Goal: Feedback & Contribution: Leave review/rating

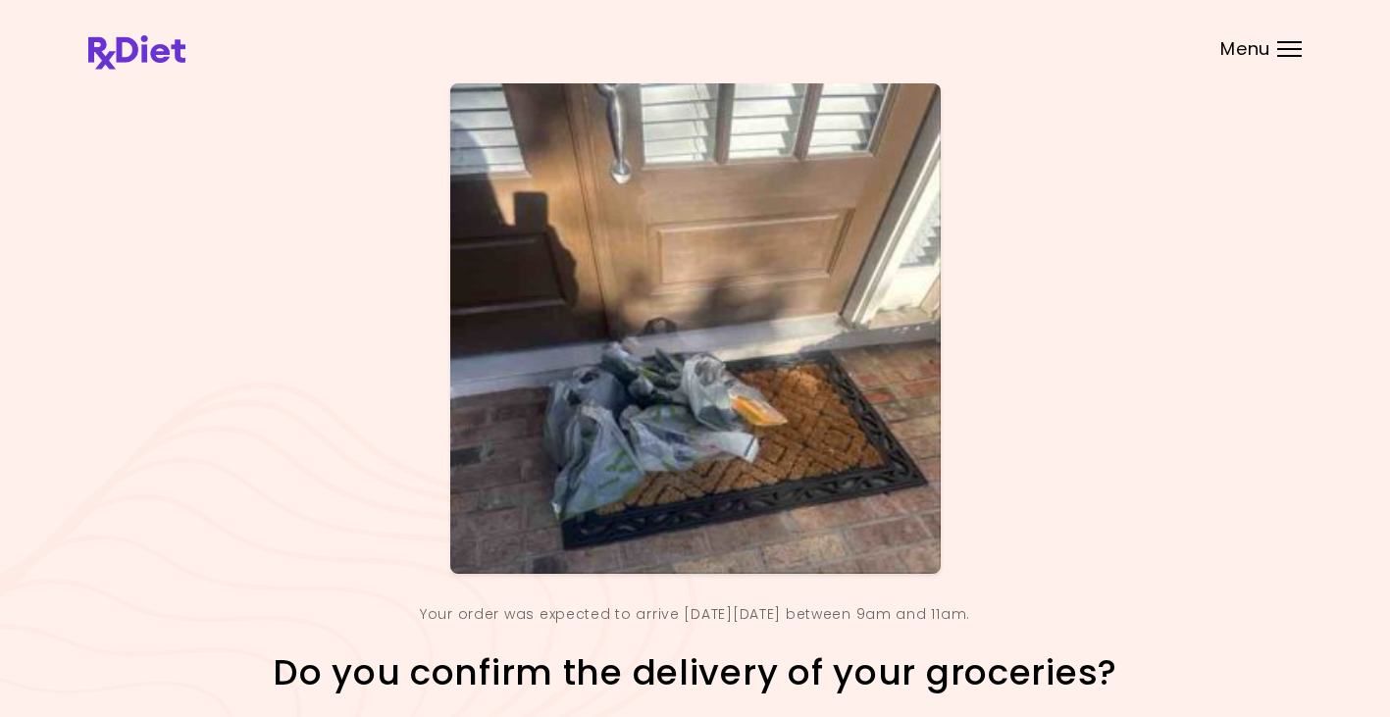
click at [757, 416] on img at bounding box center [695, 328] width 490 height 490
click at [1301, 414] on div "Your order was expected to arrive [DATE][DATE] between 9am and 11am. Do you con…" at bounding box center [694, 455] width 1213 height 744
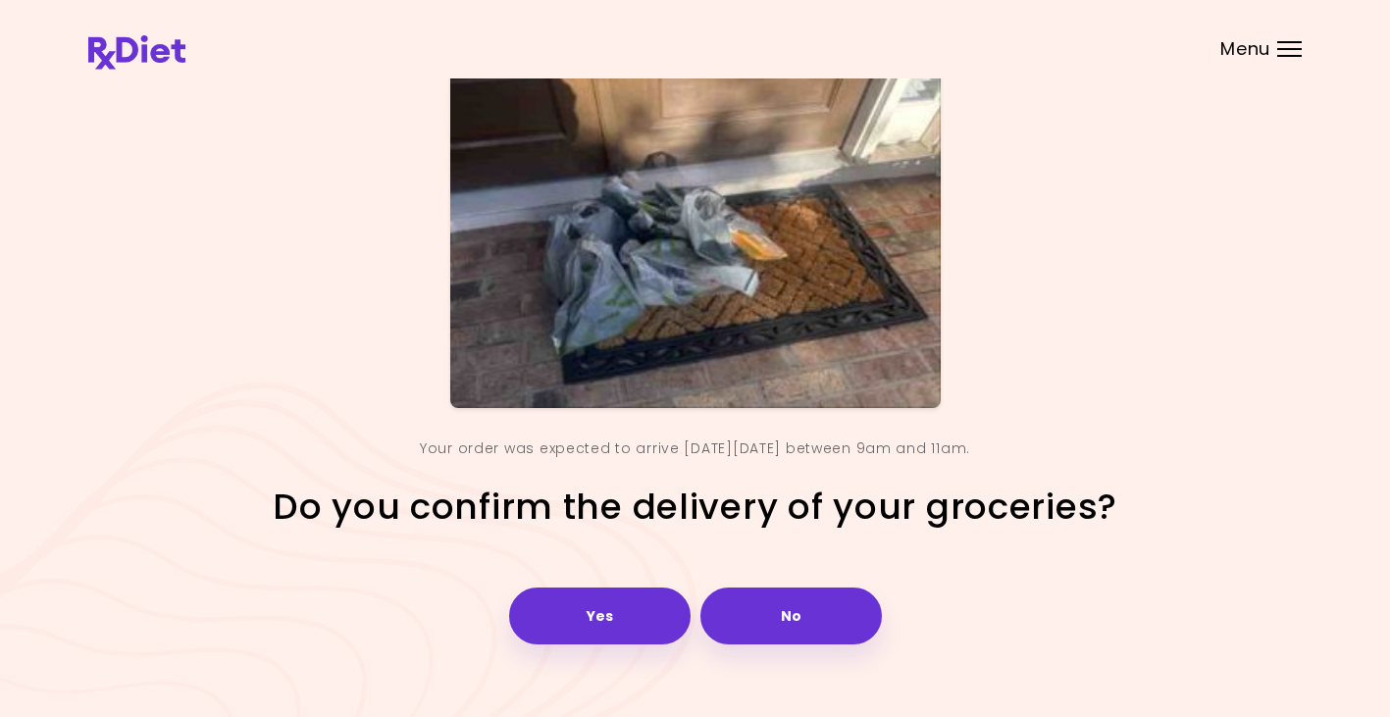
scroll to position [193, 0]
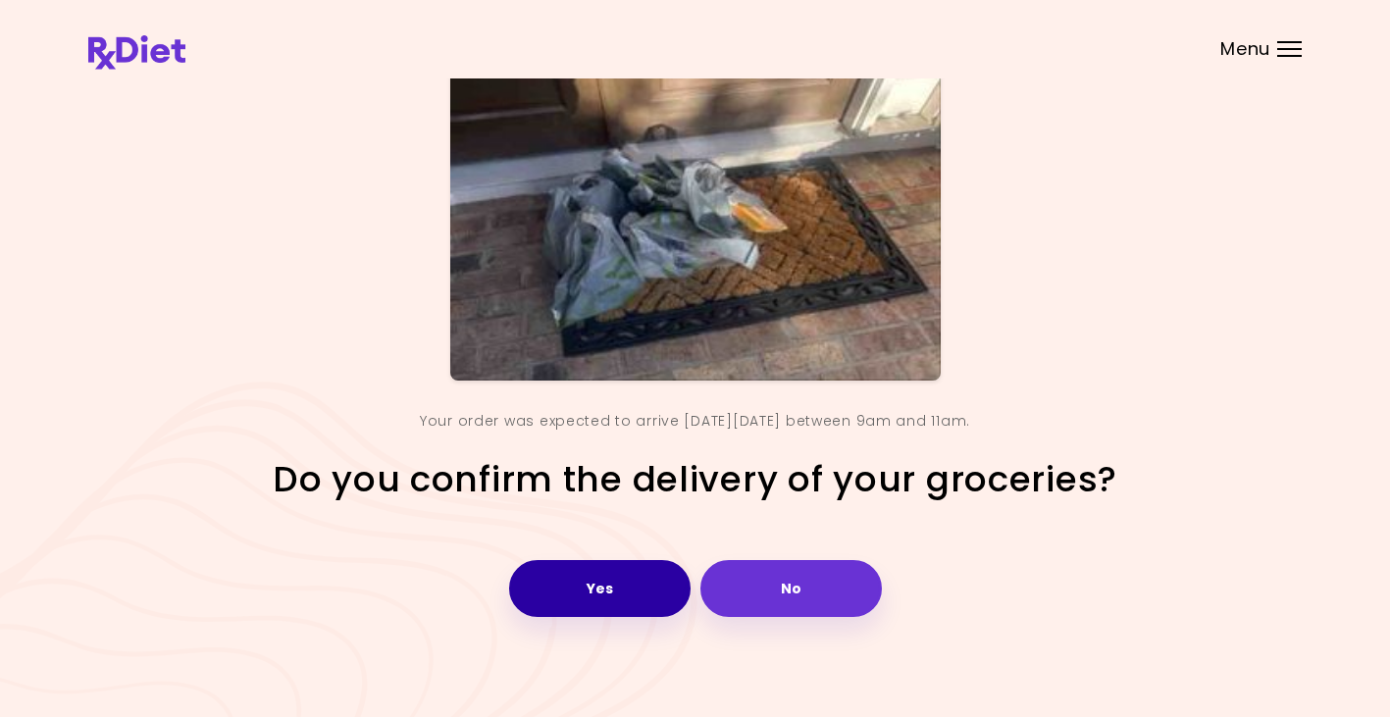
click at [623, 591] on button "Yes" at bounding box center [599, 588] width 181 height 57
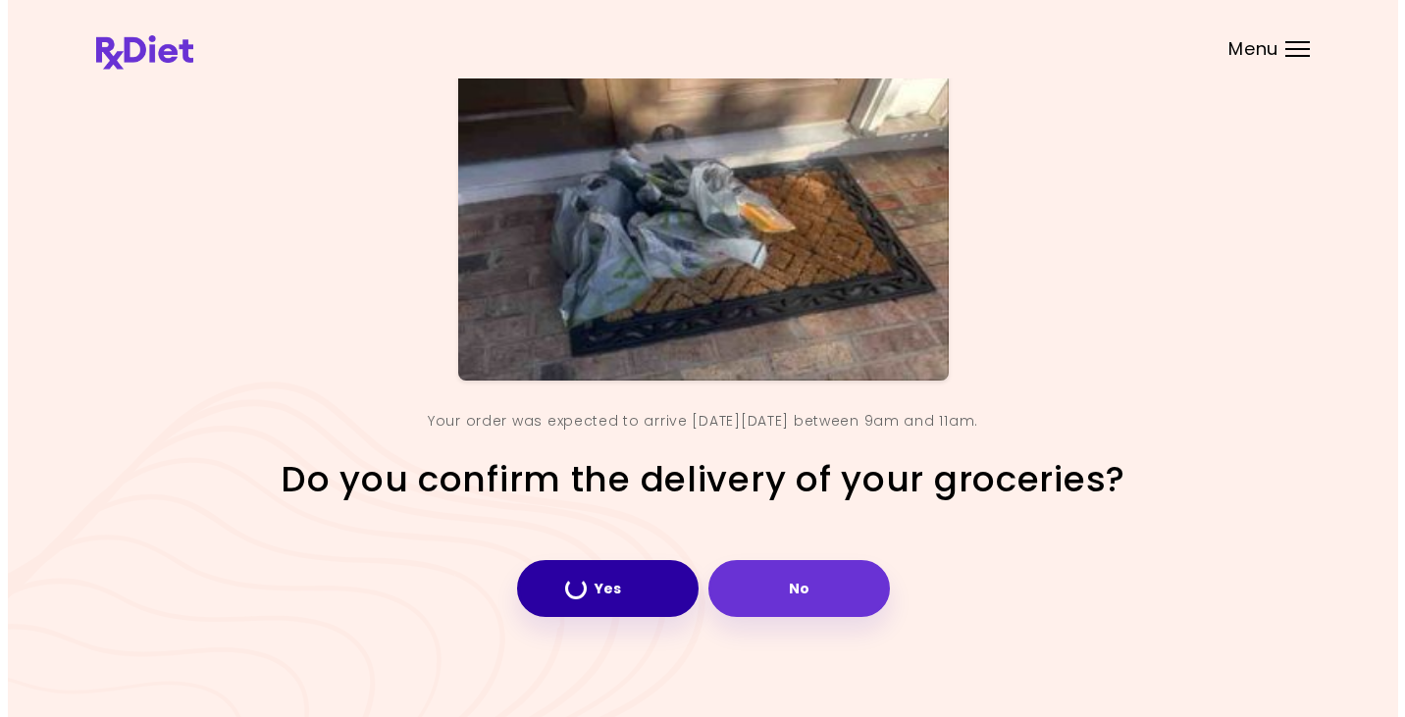
scroll to position [0, 0]
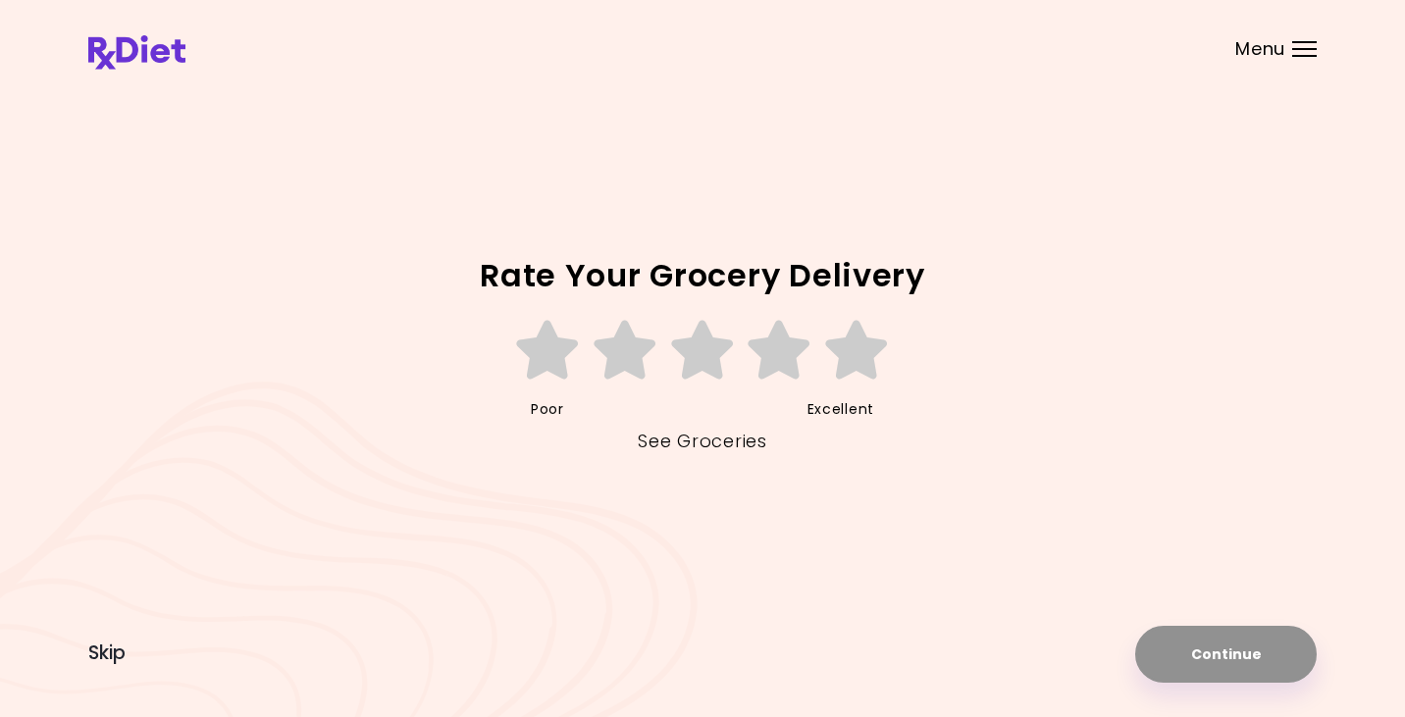
click at [707, 437] on link "See Groceries" at bounding box center [702, 441] width 128 height 31
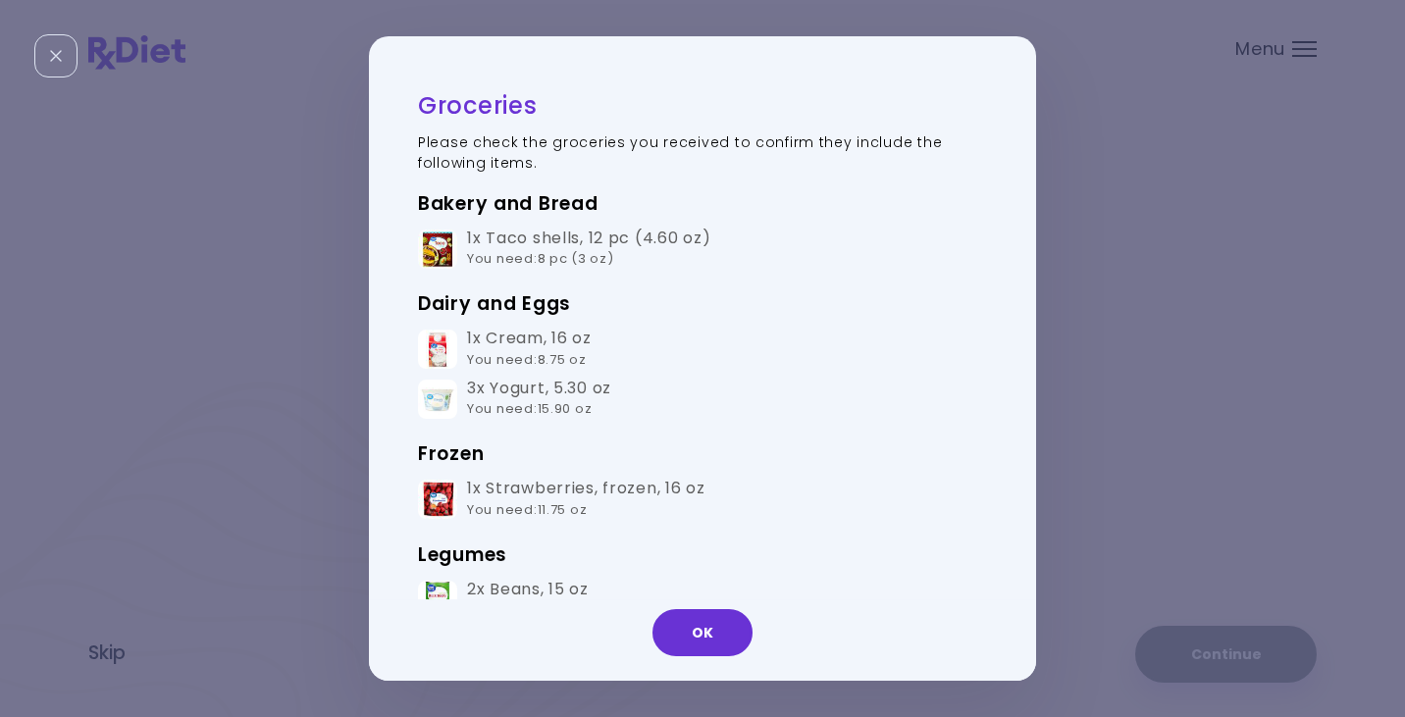
click at [767, 475] on div "Bakery and Bread 1x Taco shells , 12 pc (4.60 oz) You need : 8 pc (3 oz) Dairy …" at bounding box center [702, 656] width 569 height 936
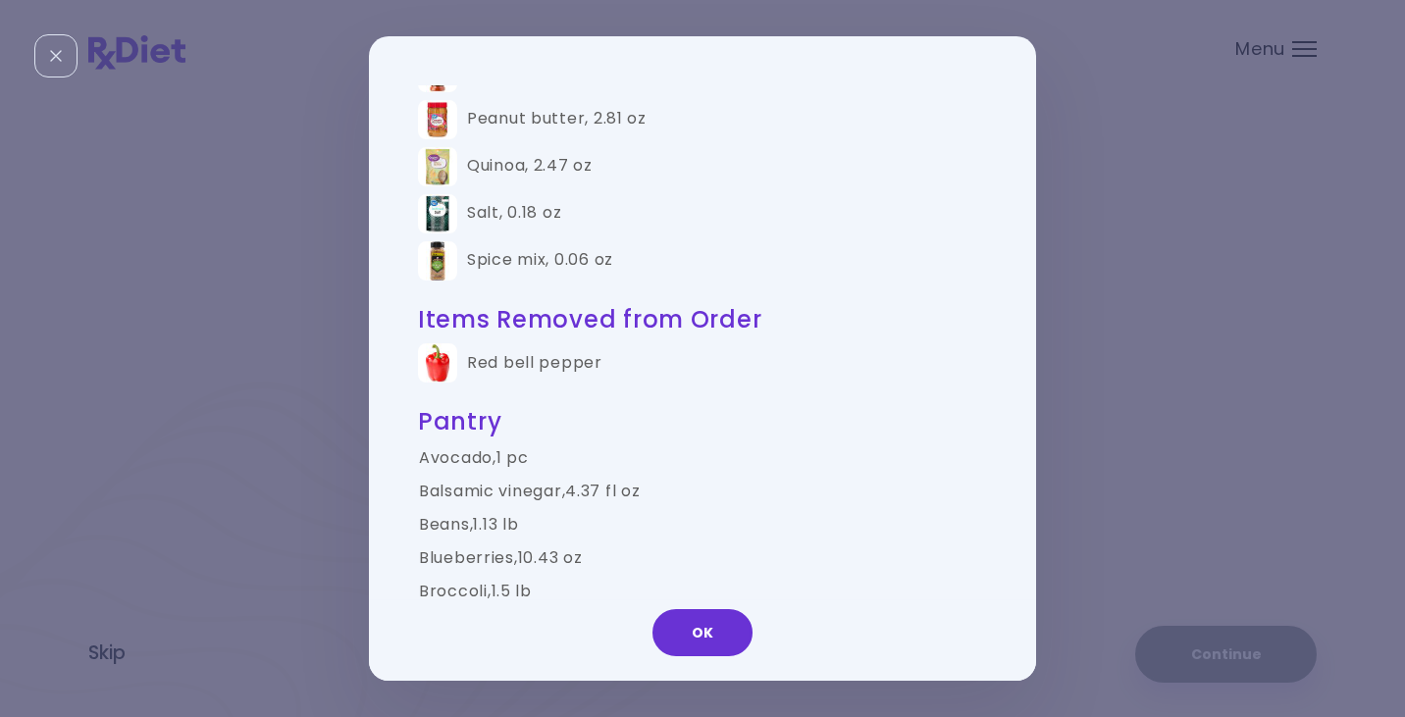
scroll to position [1410, 0]
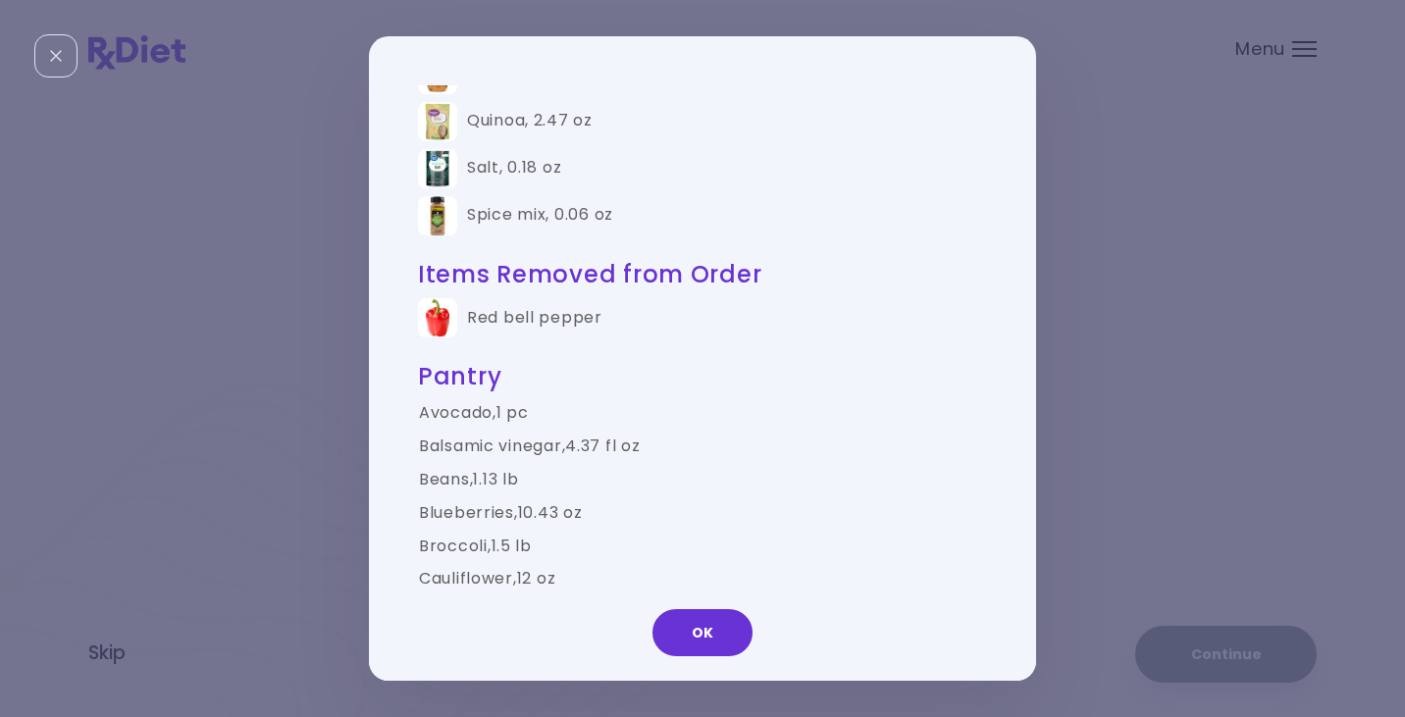
click at [748, 545] on td "Broccoli , 1.5 lb" at bounding box center [702, 546] width 569 height 33
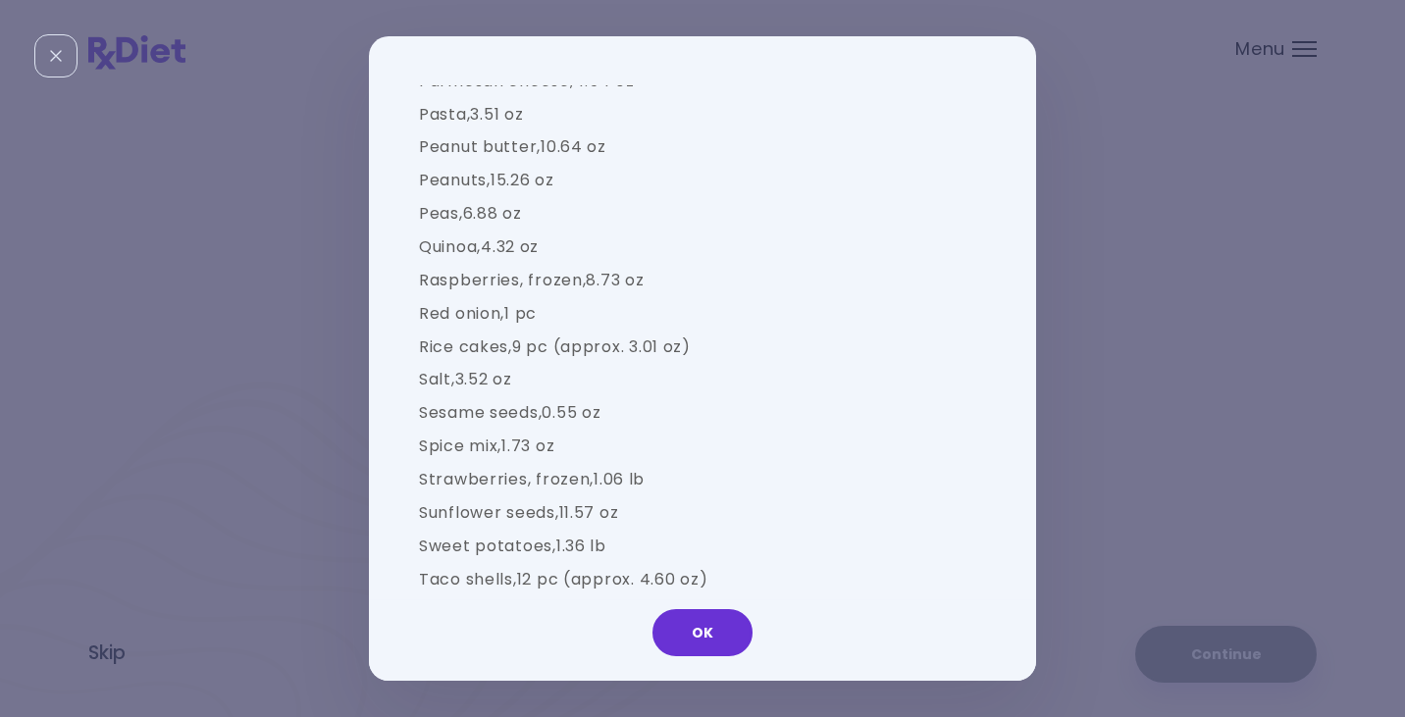
scroll to position [2672, 0]
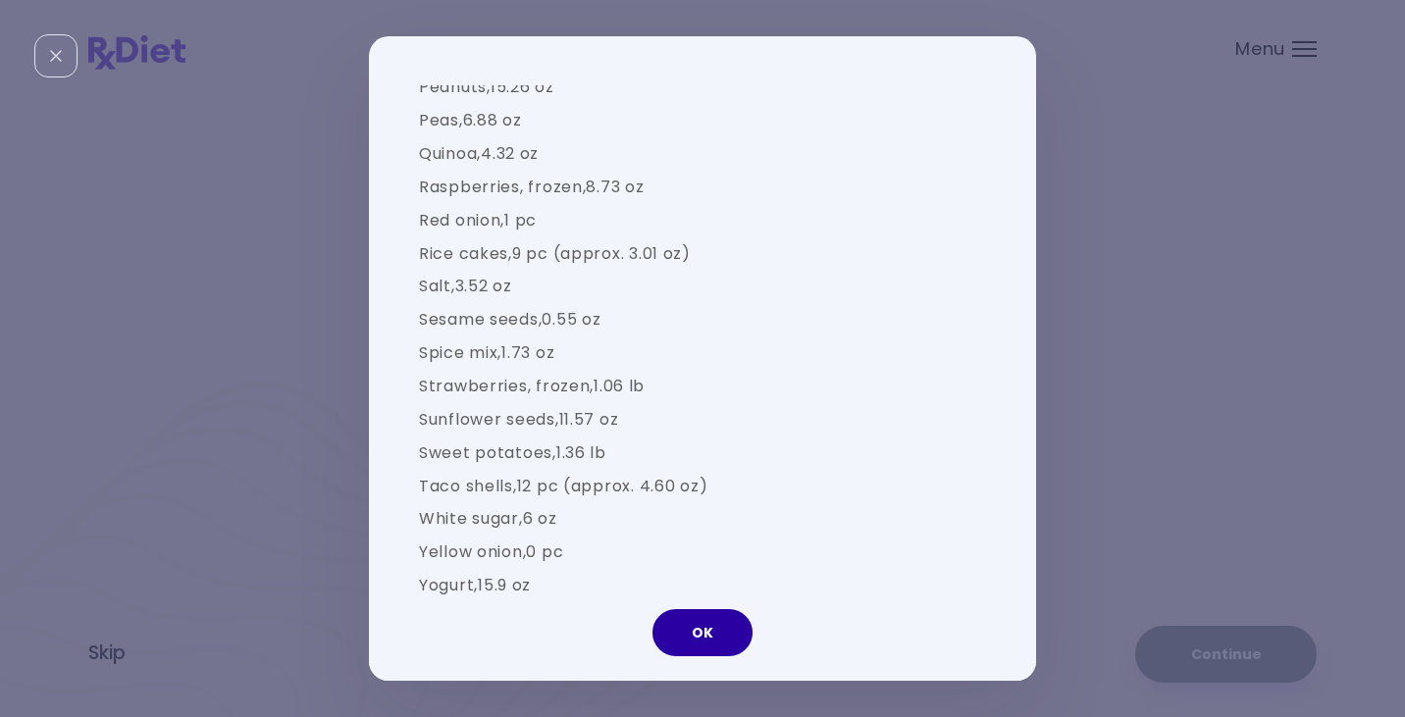
click at [697, 628] on button "OK" at bounding box center [702, 632] width 100 height 47
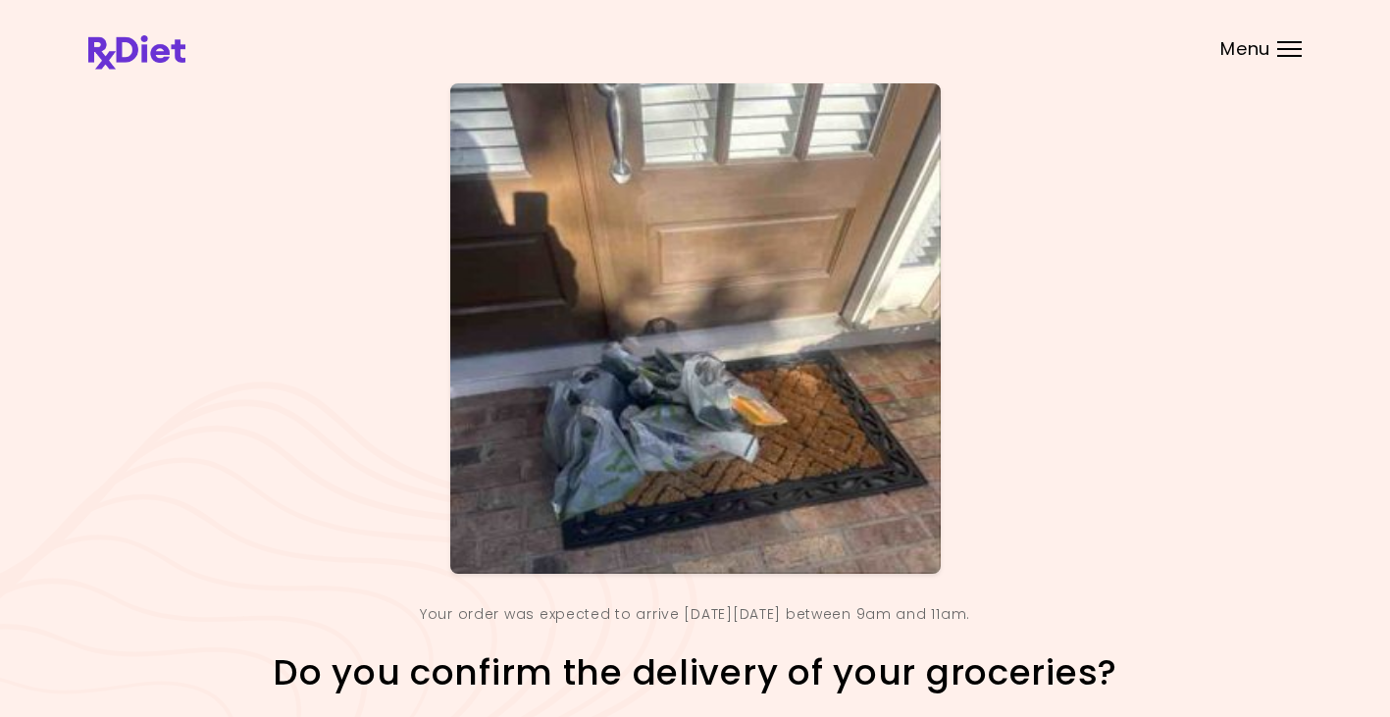
click at [1012, 440] on div "Your order was expected to arrive [DATE][DATE] between 9am and 11am." at bounding box center [695, 356] width 753 height 547
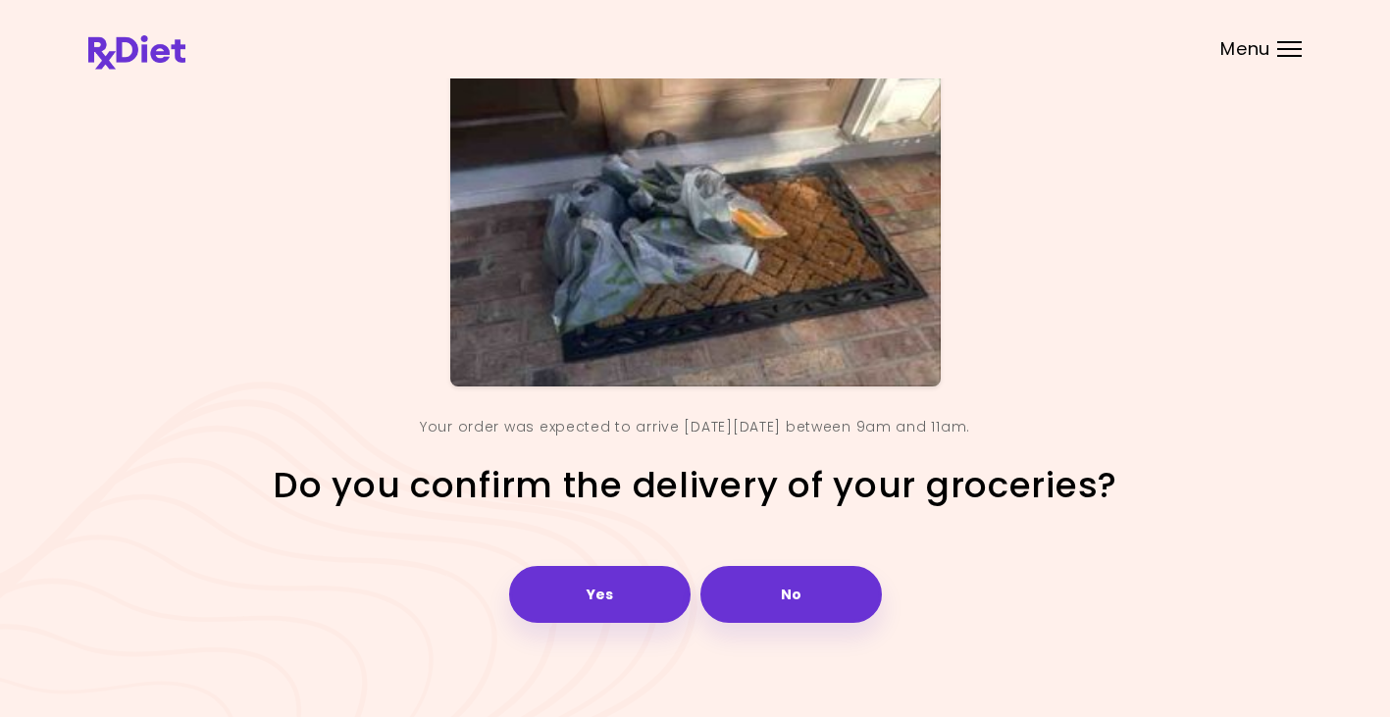
scroll to position [193, 0]
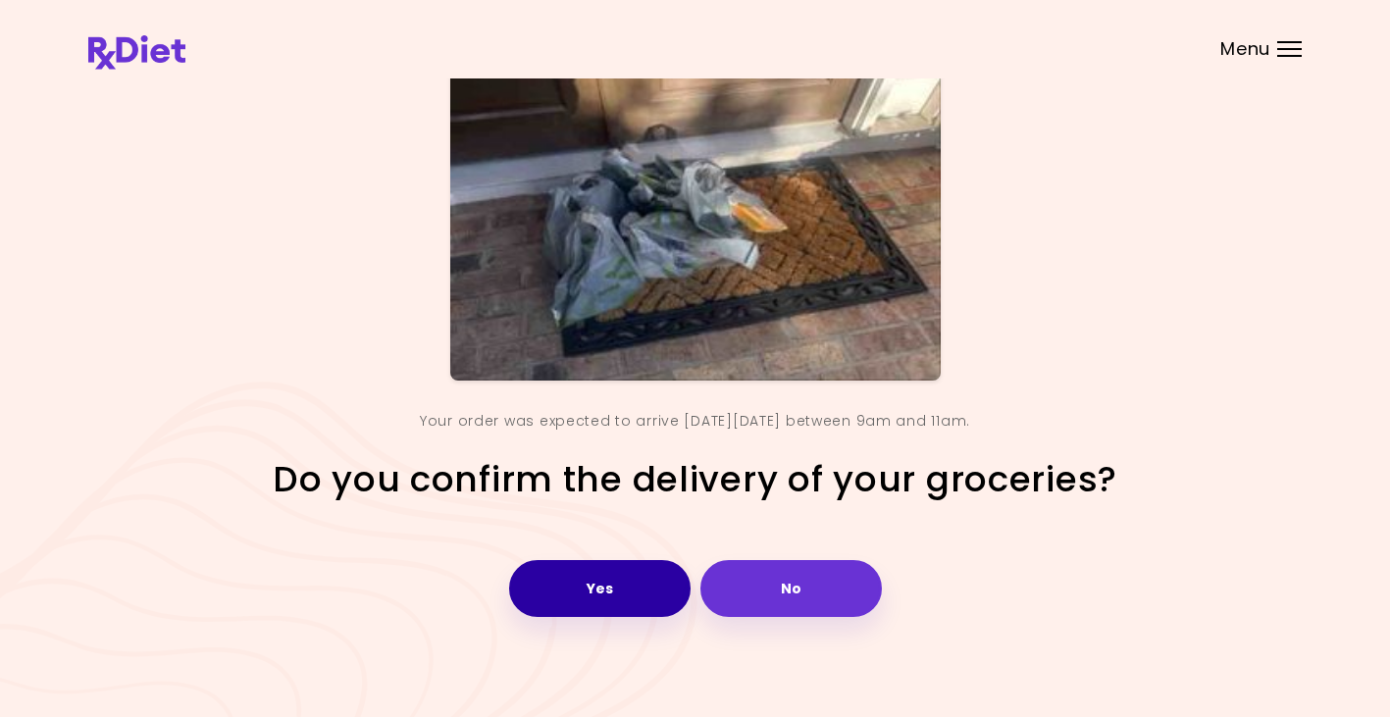
click at [606, 571] on button "Yes" at bounding box center [599, 588] width 181 height 57
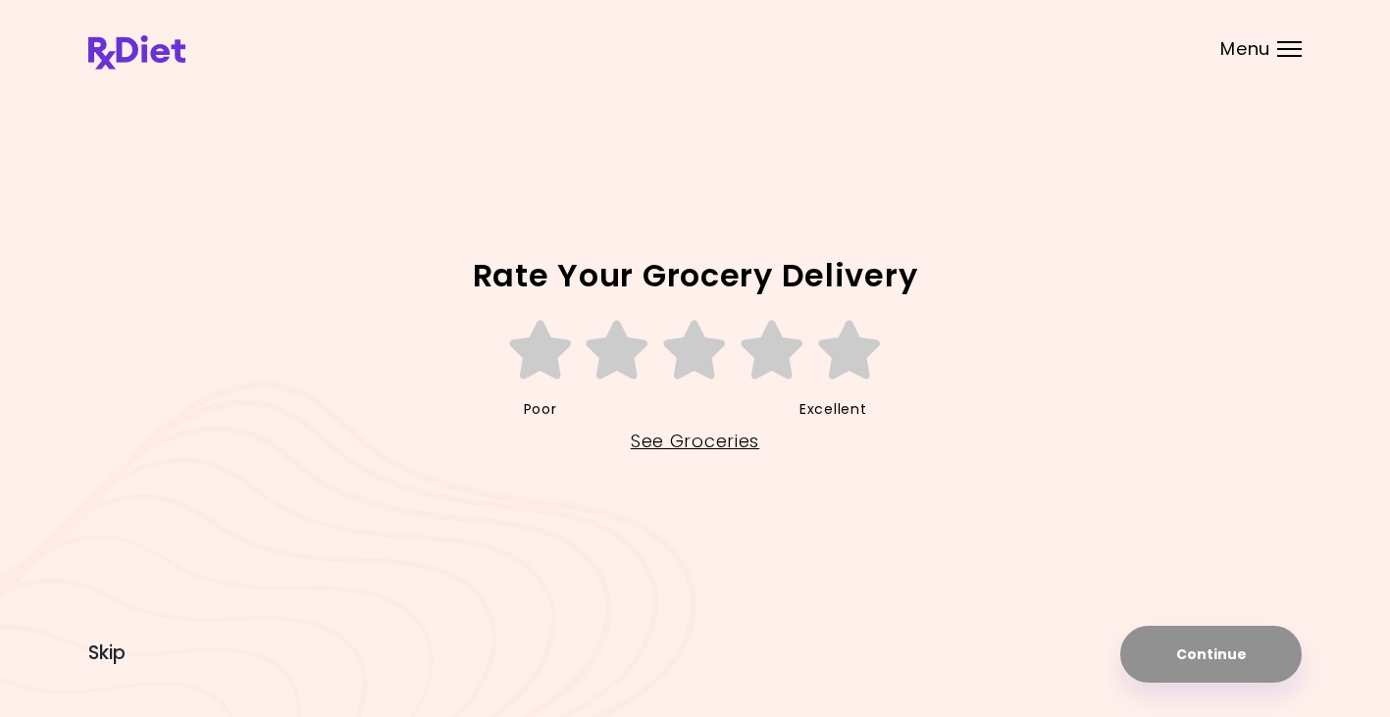
scroll to position [0, 0]
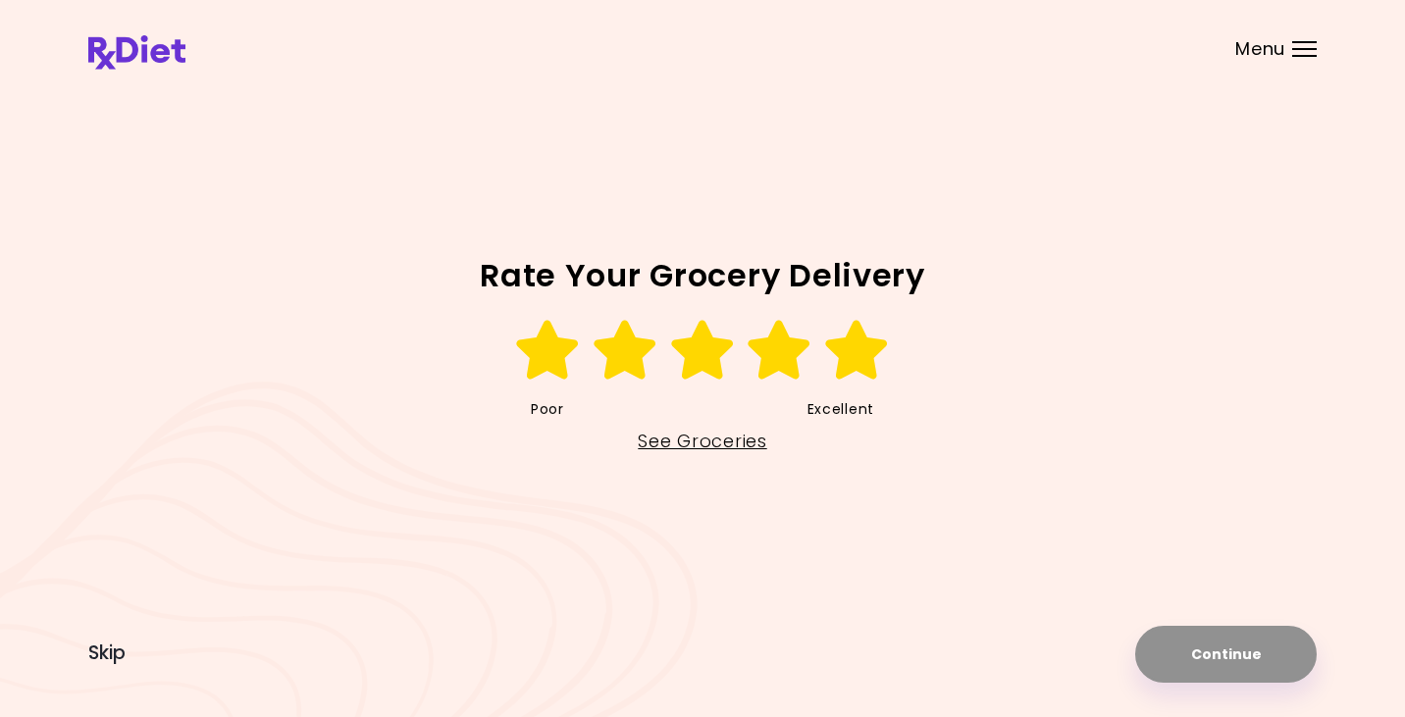
click at [849, 354] on icon at bounding box center [857, 350] width 68 height 59
click at [1202, 652] on button "Continue" at bounding box center [1225, 654] width 181 height 57
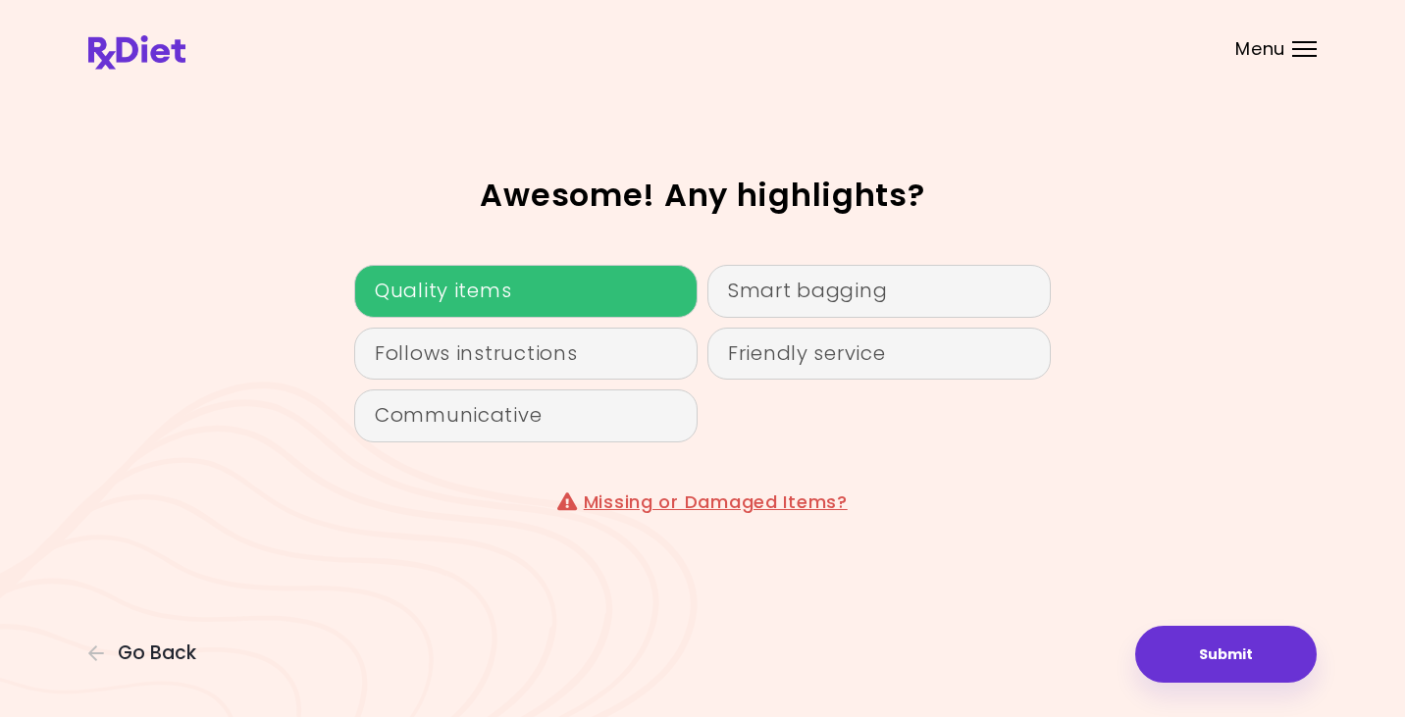
click at [457, 293] on div "Quality items" at bounding box center [525, 291] width 343 height 53
click at [462, 282] on div "Quality items" at bounding box center [525, 291] width 343 height 53
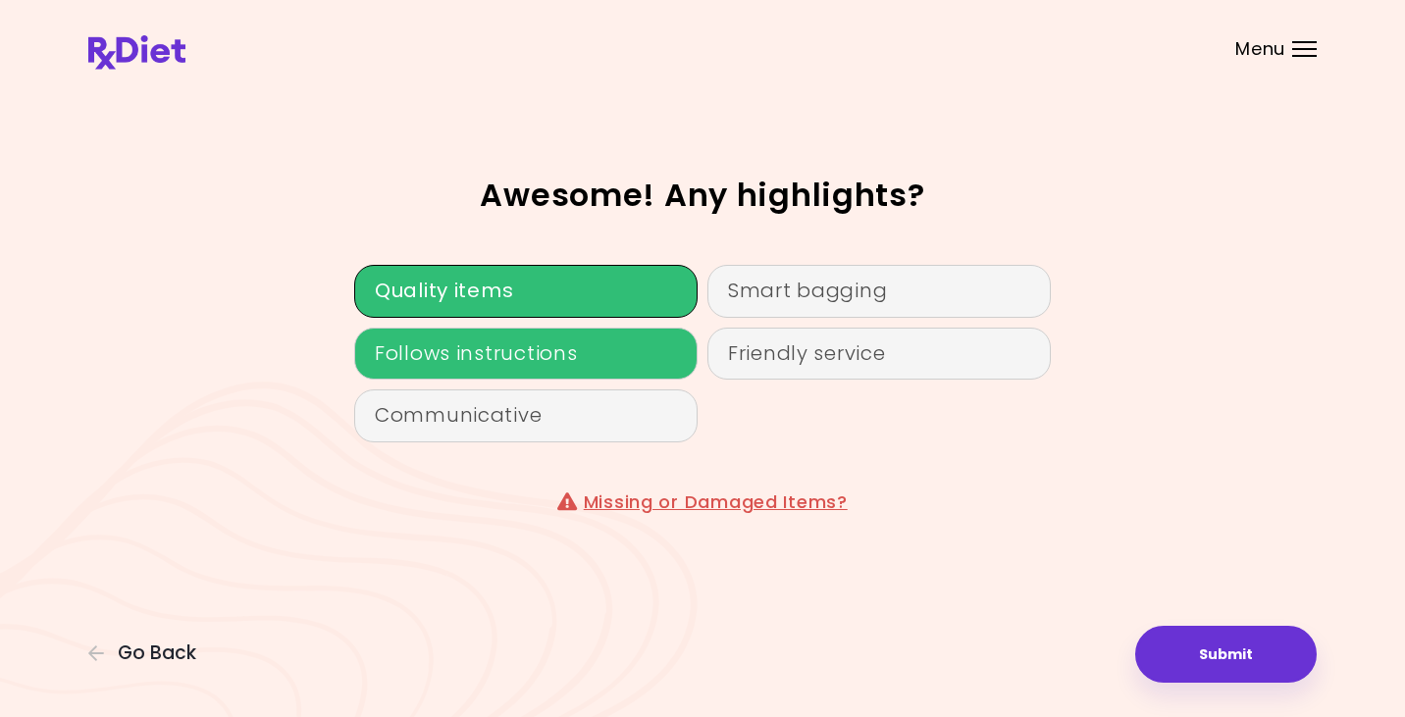
click at [464, 349] on div "Follows instructions" at bounding box center [525, 354] width 343 height 53
click at [1175, 294] on div "Awesome! Any highlights? Quality items Smart bagging Follows instructions Frien…" at bounding box center [702, 358] width 1228 height 550
click at [562, 285] on div "Quality items" at bounding box center [525, 291] width 343 height 53
click at [565, 285] on div "Quality items" at bounding box center [525, 291] width 343 height 53
click at [587, 351] on div "Follows instructions" at bounding box center [525, 354] width 343 height 53
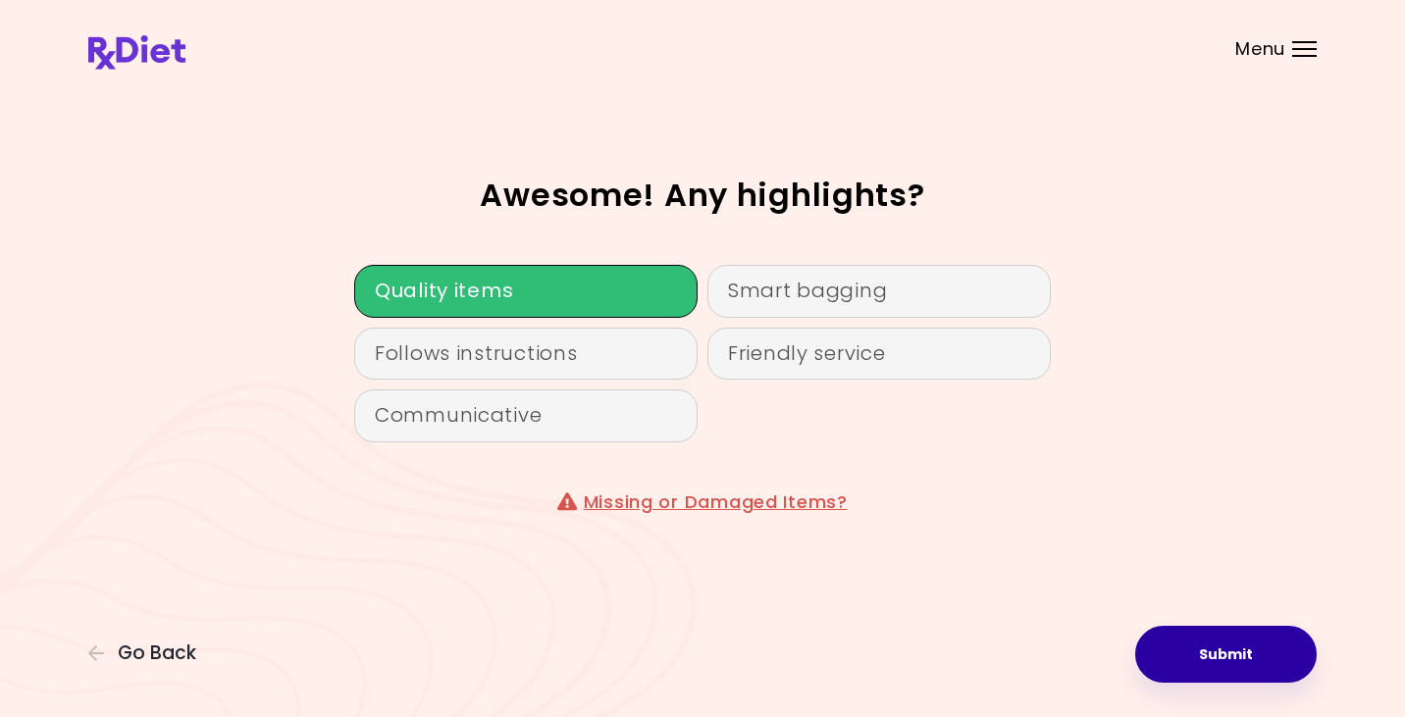
click at [1211, 656] on button "Submit" at bounding box center [1225, 654] width 181 height 57
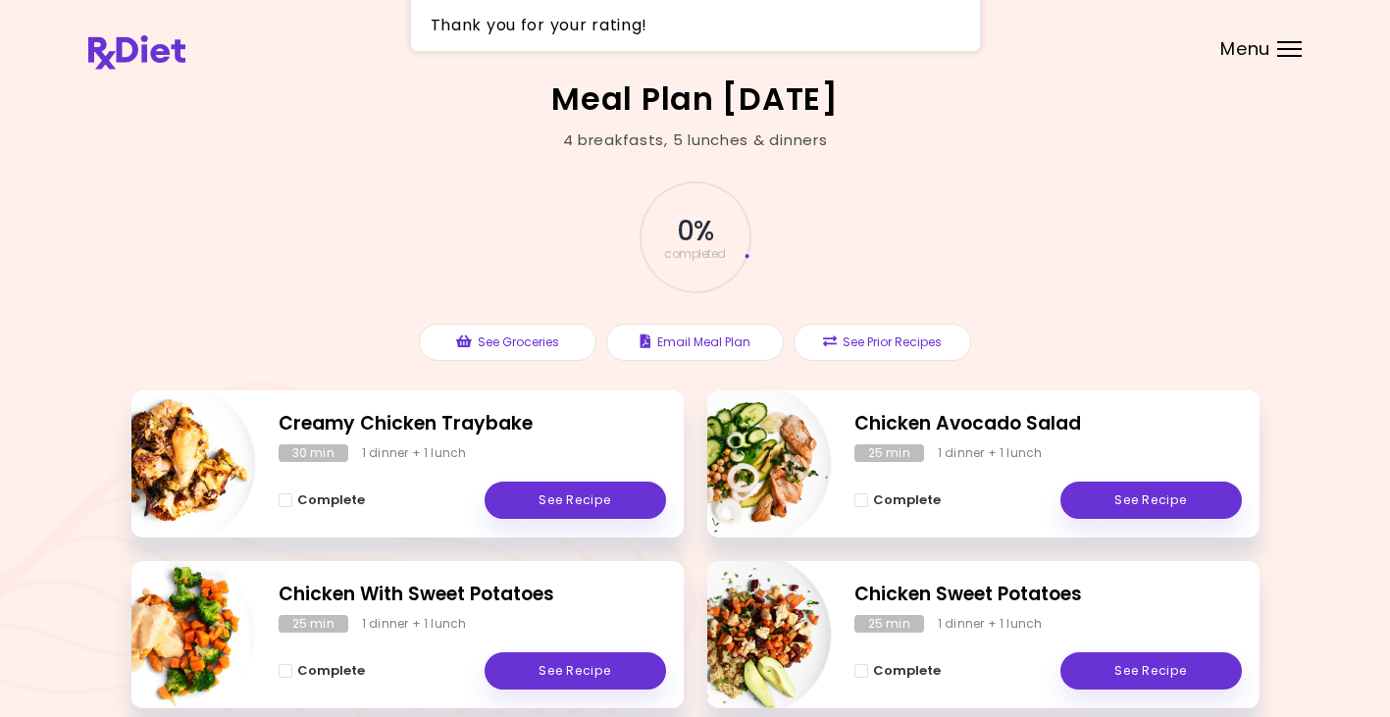
click at [1319, 289] on div "Meal Plan [DATE] 4 breakfasts , 5 lunches & dinners 0 % completed See Groceries…" at bounding box center [695, 578] width 1390 height 1156
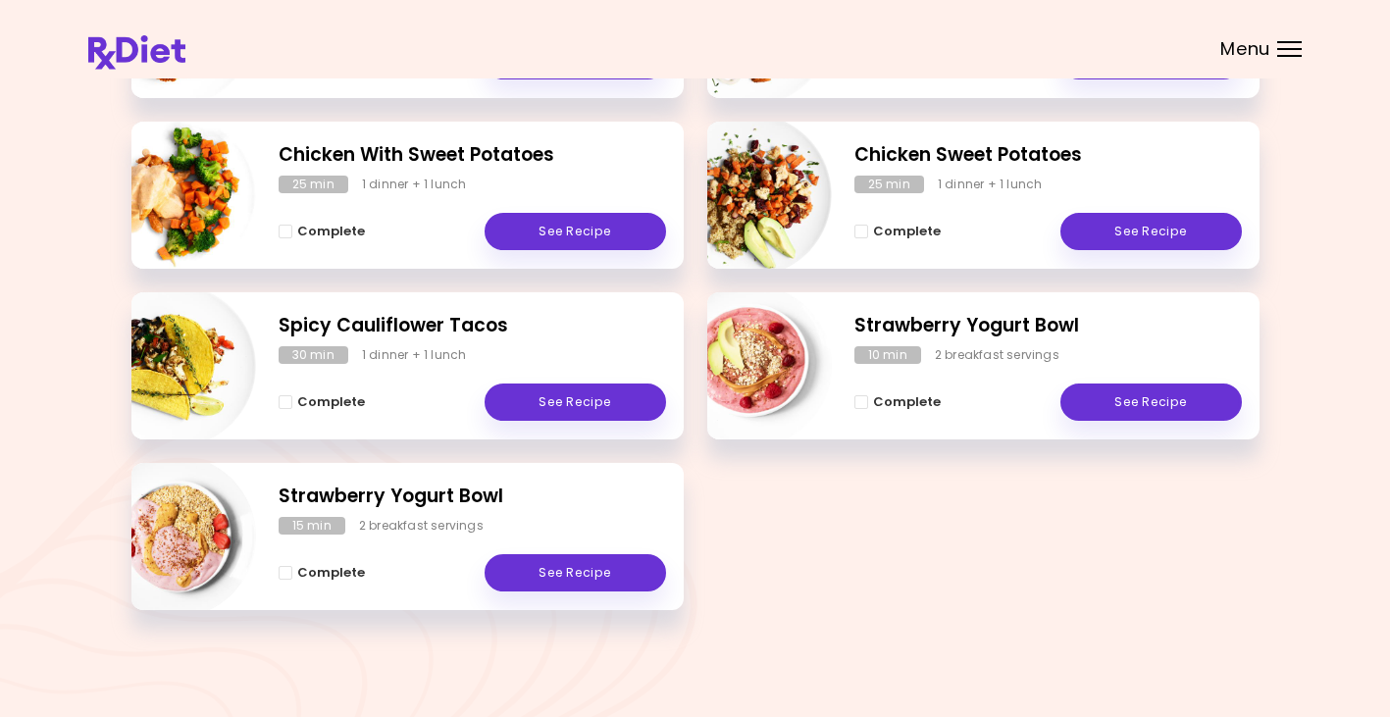
scroll to position [439, 0]
click at [585, 571] on link "See Recipe" at bounding box center [575, 572] width 181 height 37
